Goal: Check status: Check status

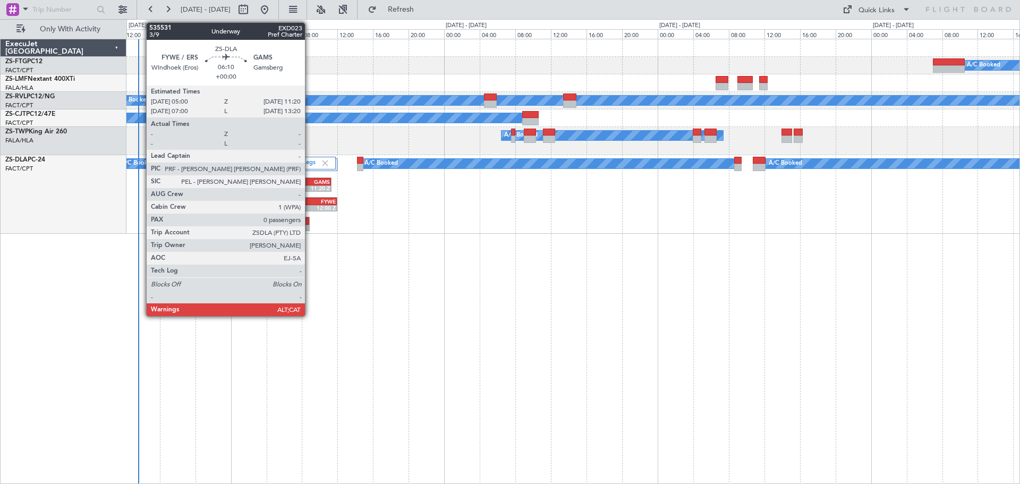
click at [310, 182] on div "GAMS" at bounding box center [316, 181] width 27 height 6
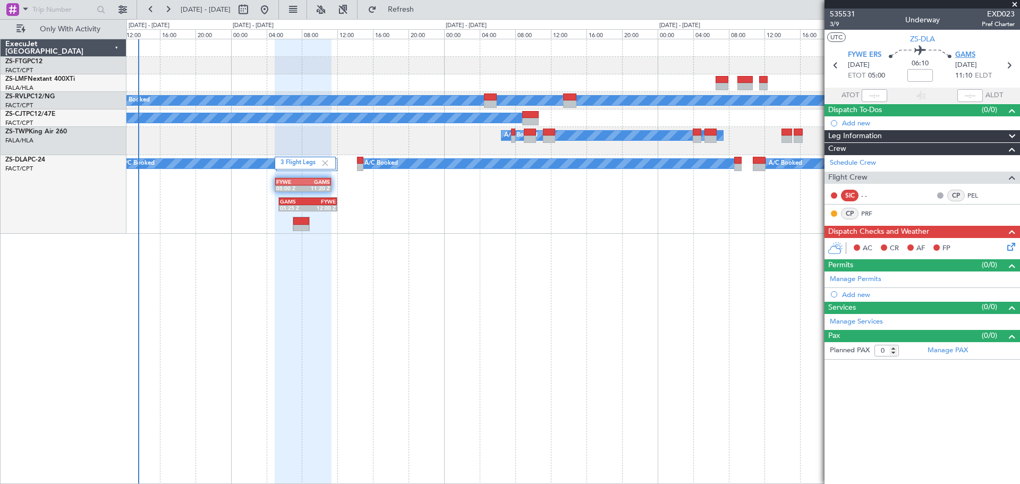
click at [966, 52] on span "GAMS" at bounding box center [965, 55] width 20 height 11
click at [1016, 4] on span at bounding box center [1014, 5] width 11 height 10
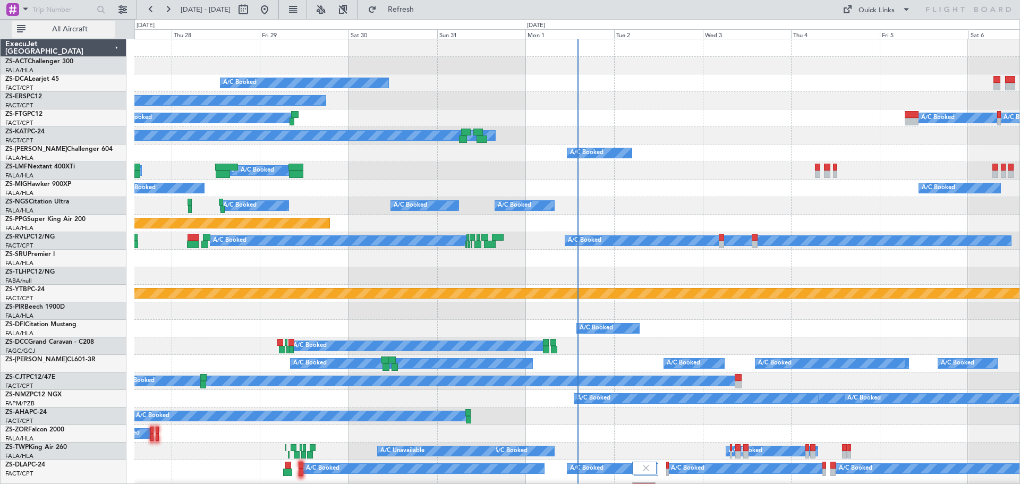
click at [68, 31] on span "All Aircraft" at bounding box center [70, 28] width 84 height 7
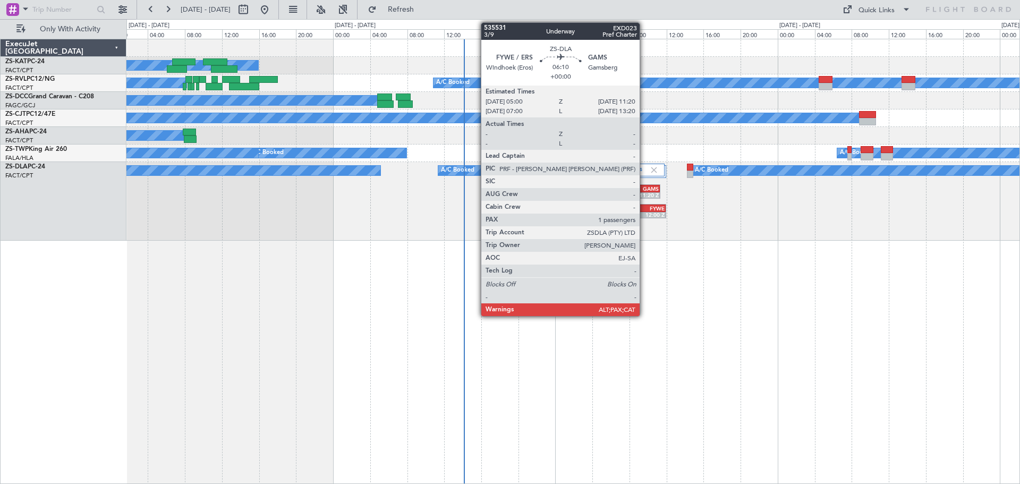
click at [644, 190] on div "GAMS" at bounding box center [645, 188] width 28 height 6
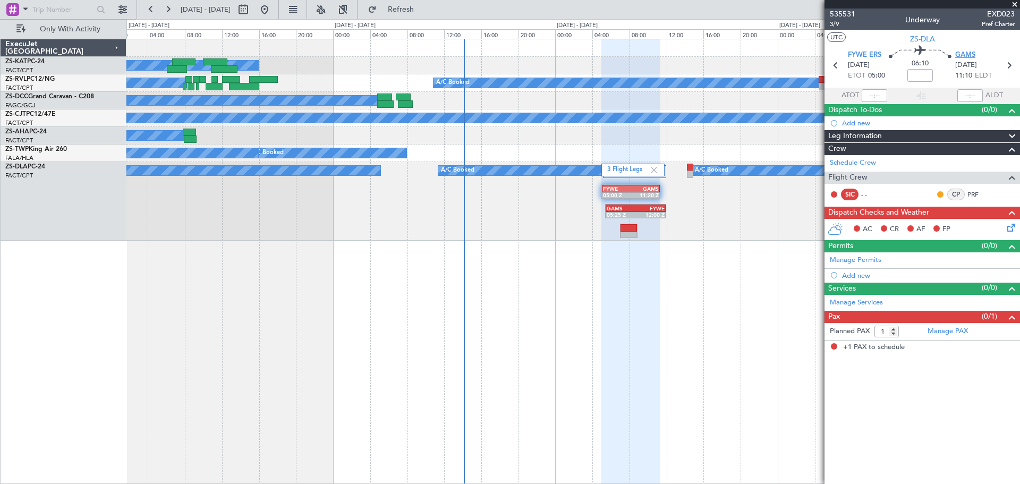
click at [964, 53] on span "GAMS" at bounding box center [965, 55] width 20 height 11
click at [1015, 5] on span at bounding box center [1014, 5] width 11 height 10
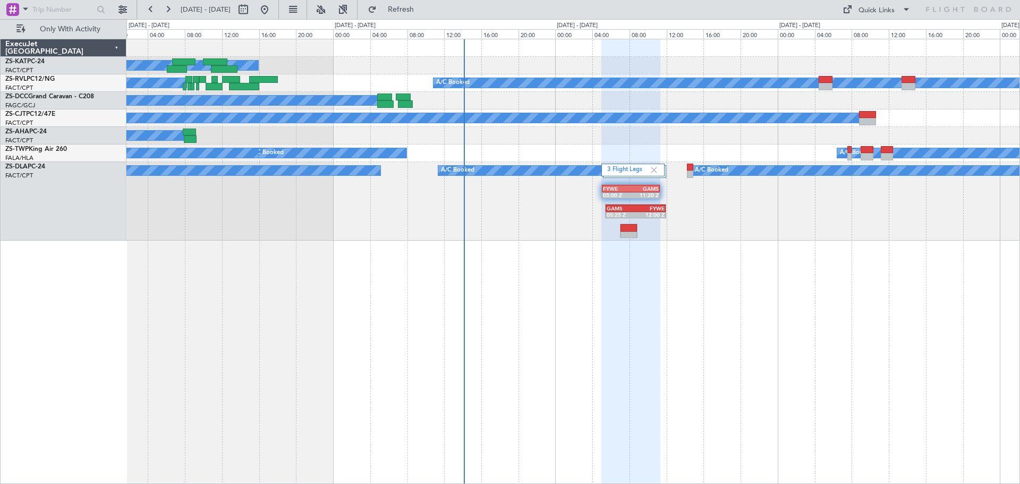
type input "0"
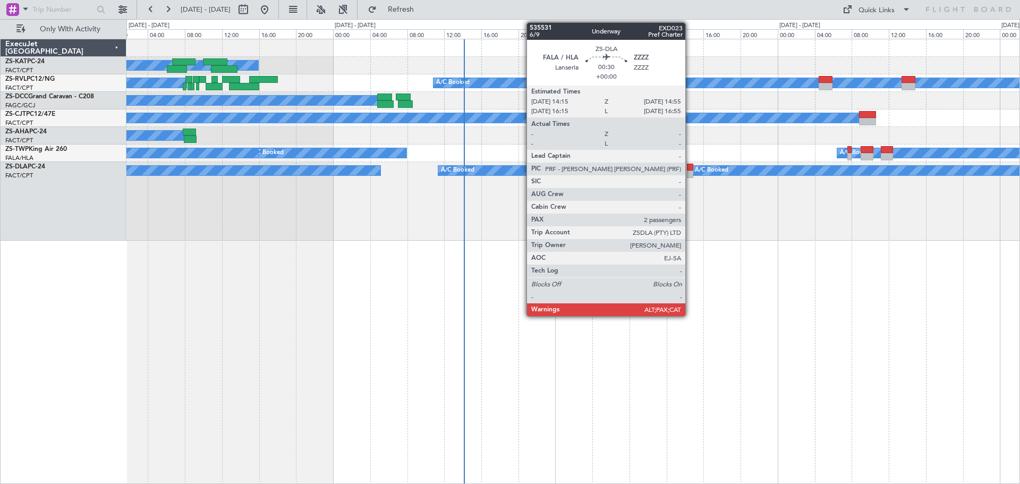
click at [691, 172] on div at bounding box center [690, 174] width 6 height 7
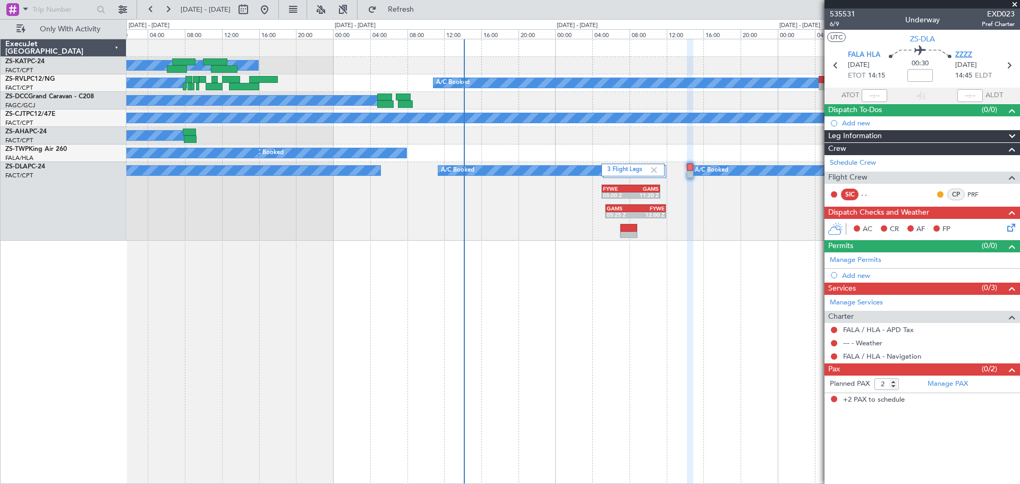
click at [963, 54] on span "ZZZZ" at bounding box center [963, 55] width 17 height 11
click at [1015, 5] on span at bounding box center [1014, 5] width 11 height 10
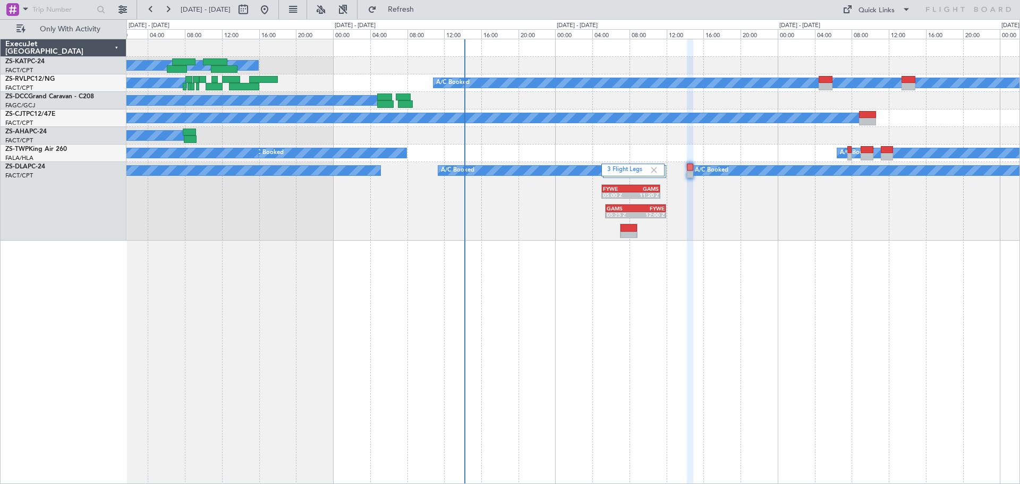
type input "0"
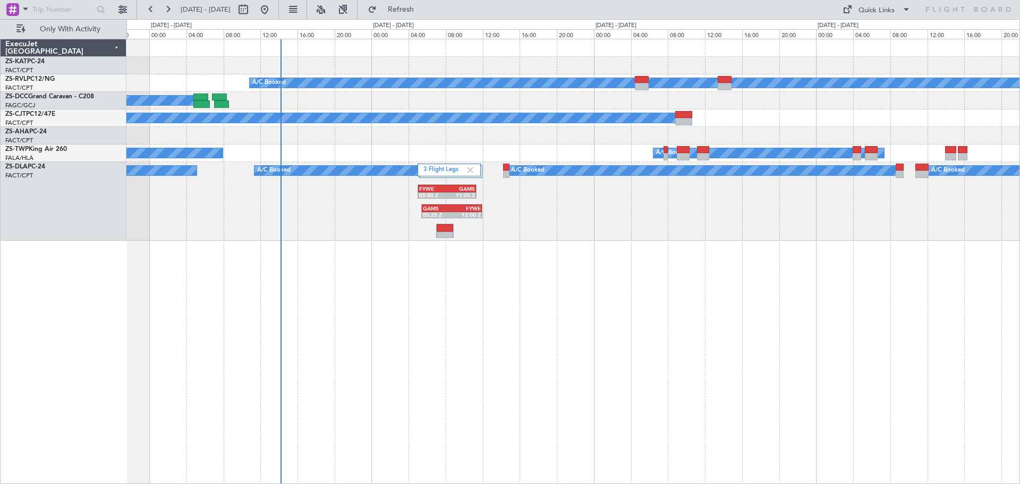
click at [503, 354] on div "A/C Unavailable A/C Booked A/C Booked A/C Booked A/C Booked A/C Booked A/C Book…" at bounding box center [572, 261] width 893 height 445
